Goal: Navigation & Orientation: Understand site structure

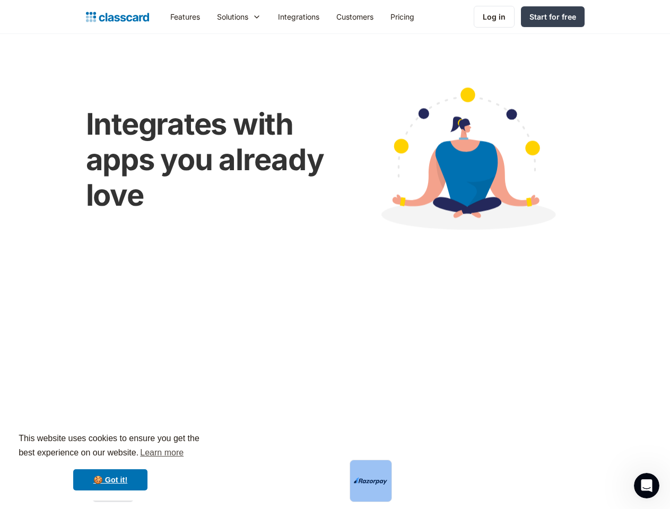
click at [350, 249] on img at bounding box center [467, 161] width 234 height 176
click at [110, 462] on div "This website uses cookies to ensure you get the best experience on our website.…" at bounding box center [110, 461] width 204 height 79
click at [373, 16] on nav "Features Resources Blog The latest industry news, updates and info. Customer st…" at bounding box center [373, 17] width 423 height 24
click at [217, 16] on div "Solutions" at bounding box center [232, 16] width 31 height 11
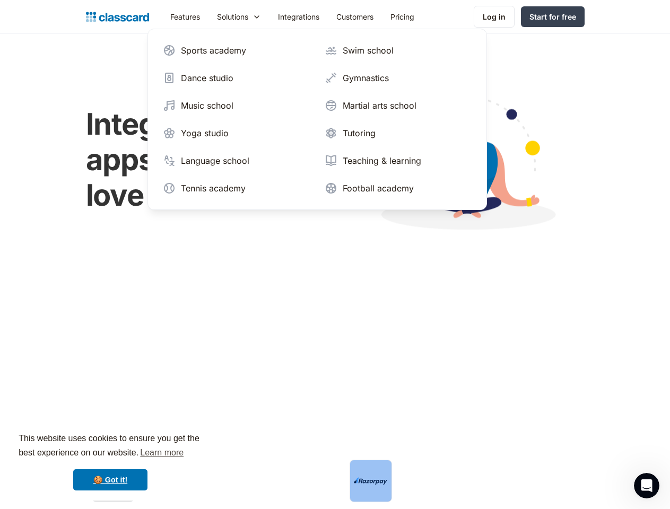
click at [647, 486] on icon "Open Intercom Messenger" at bounding box center [647, 486] width 18 height 18
